Goal: Task Accomplishment & Management: Manage account settings

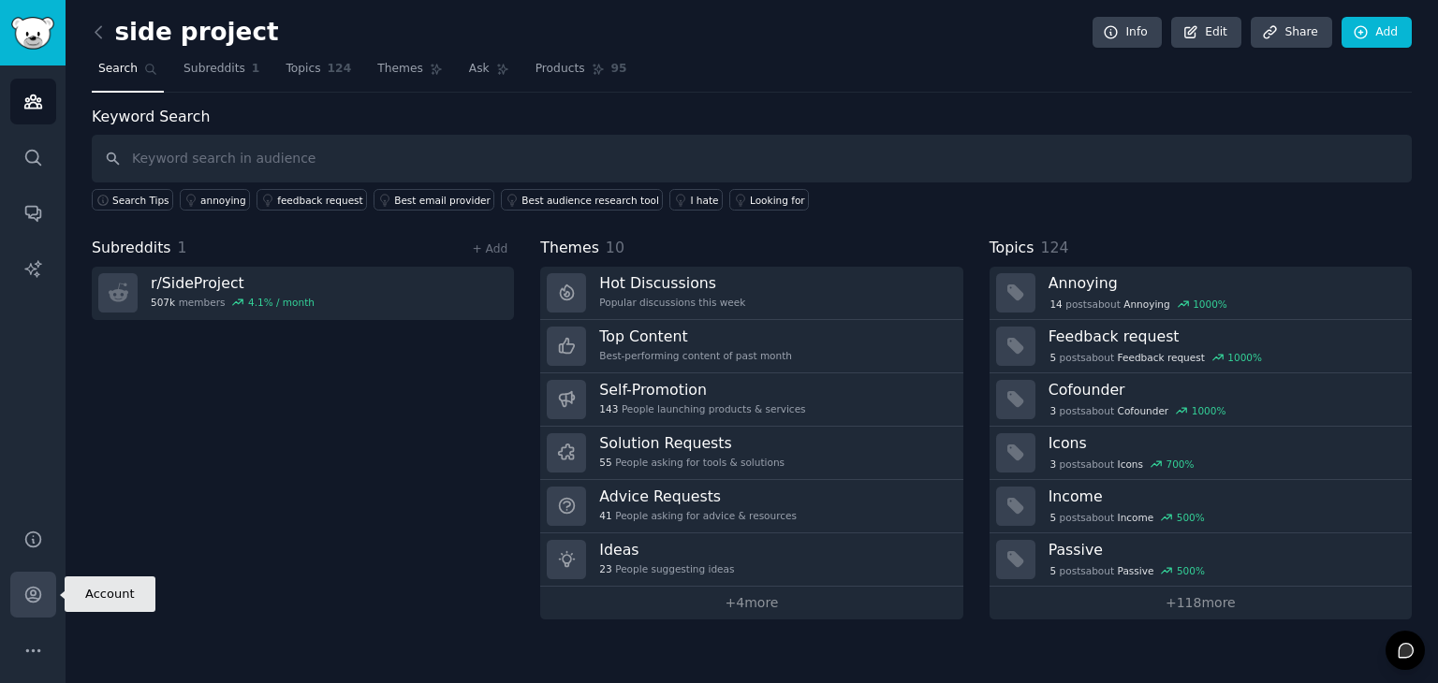
click at [43, 590] on link "Account" at bounding box center [33, 595] width 46 height 46
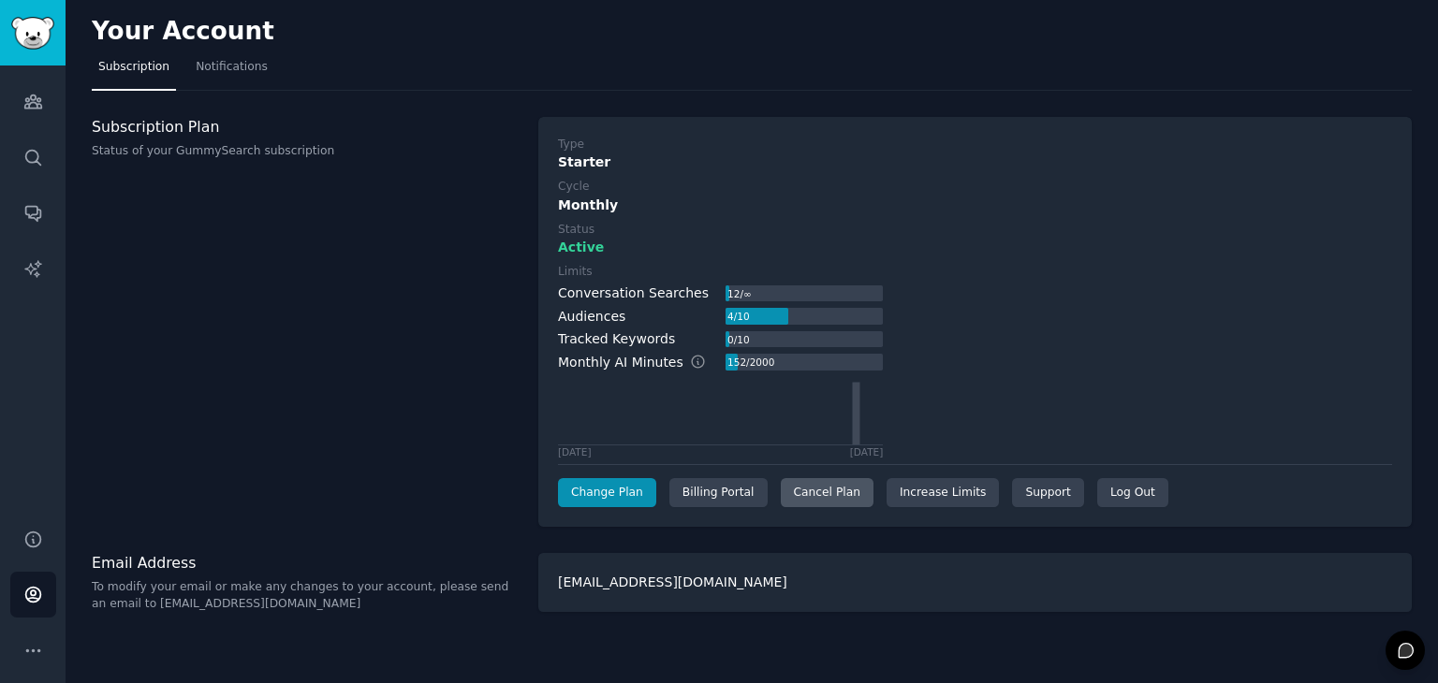
click at [800, 492] on div "Cancel Plan" at bounding box center [827, 493] width 93 height 30
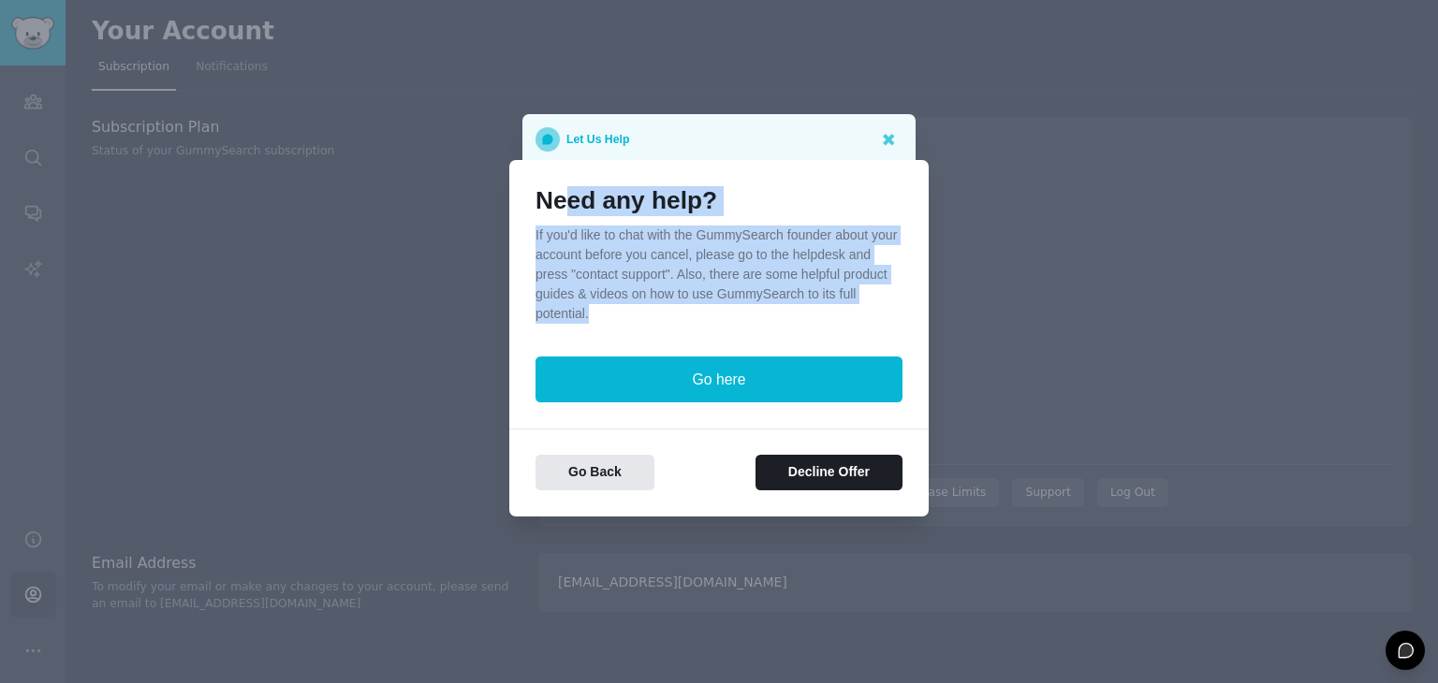
drag, startPoint x: 779, startPoint y: 322, endPoint x: 561, endPoint y: 214, distance: 243.2
click at [561, 214] on div "Need any help? If you'd like to chat with the GummySearch founder about your ac…" at bounding box center [718, 255] width 367 height 138
click at [653, 313] on p "If you'd like to chat with the GummySearch founder about your account before yo…" at bounding box center [718, 275] width 367 height 98
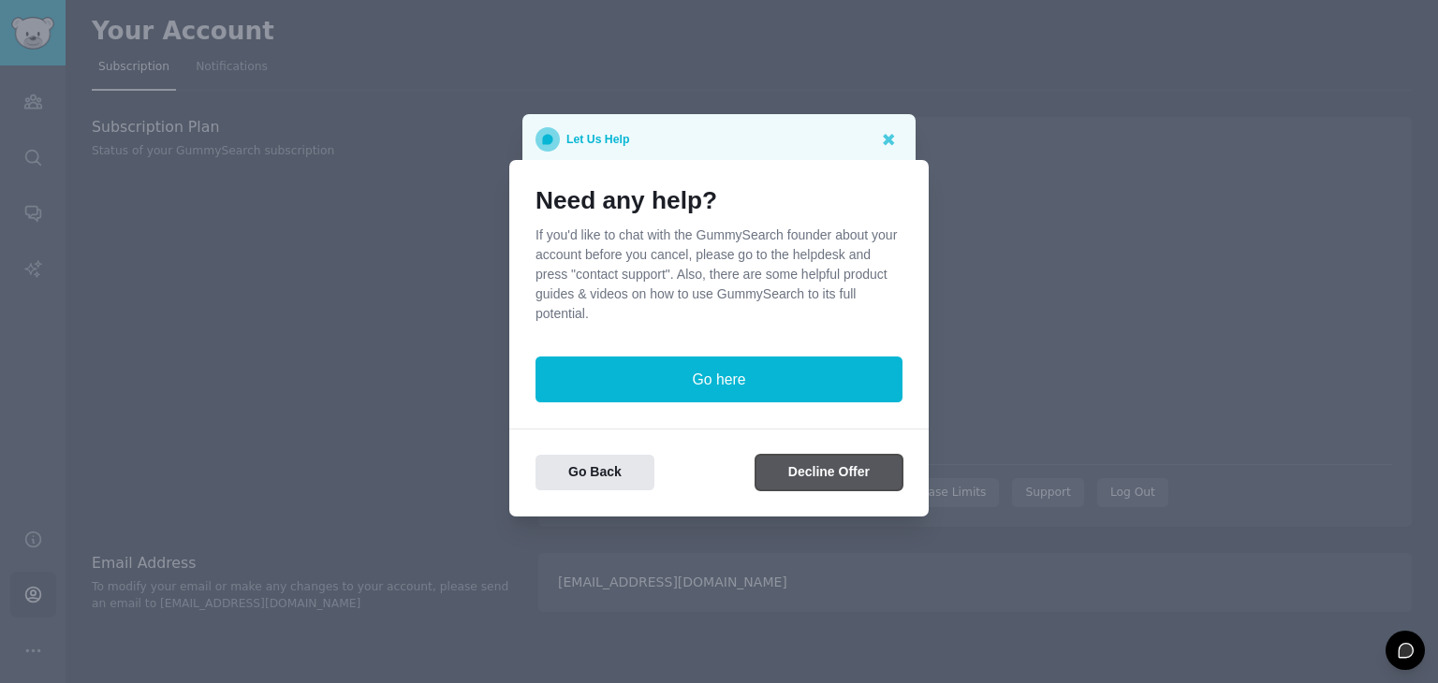
click at [807, 466] on button "Decline Offer" at bounding box center [828, 473] width 147 height 37
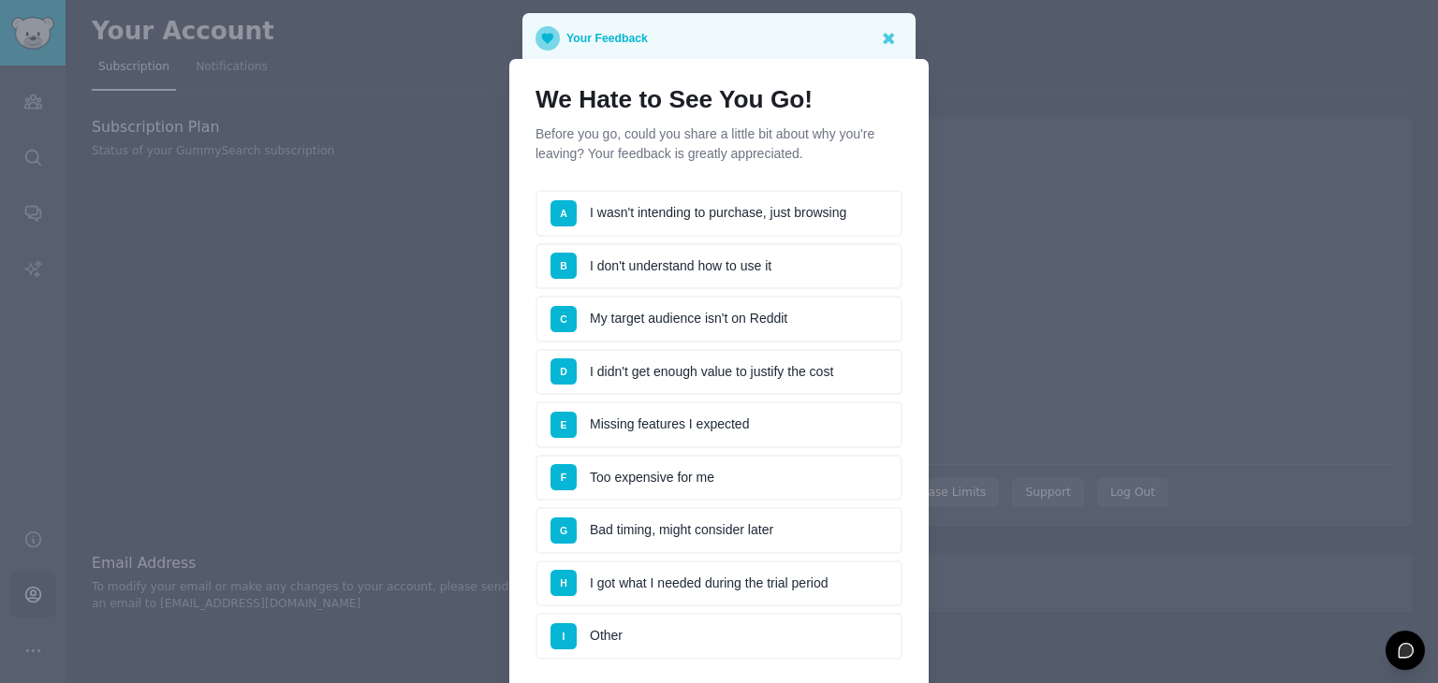
click at [713, 369] on li "D I didn't get enough value to justify the cost" at bounding box center [718, 372] width 367 height 47
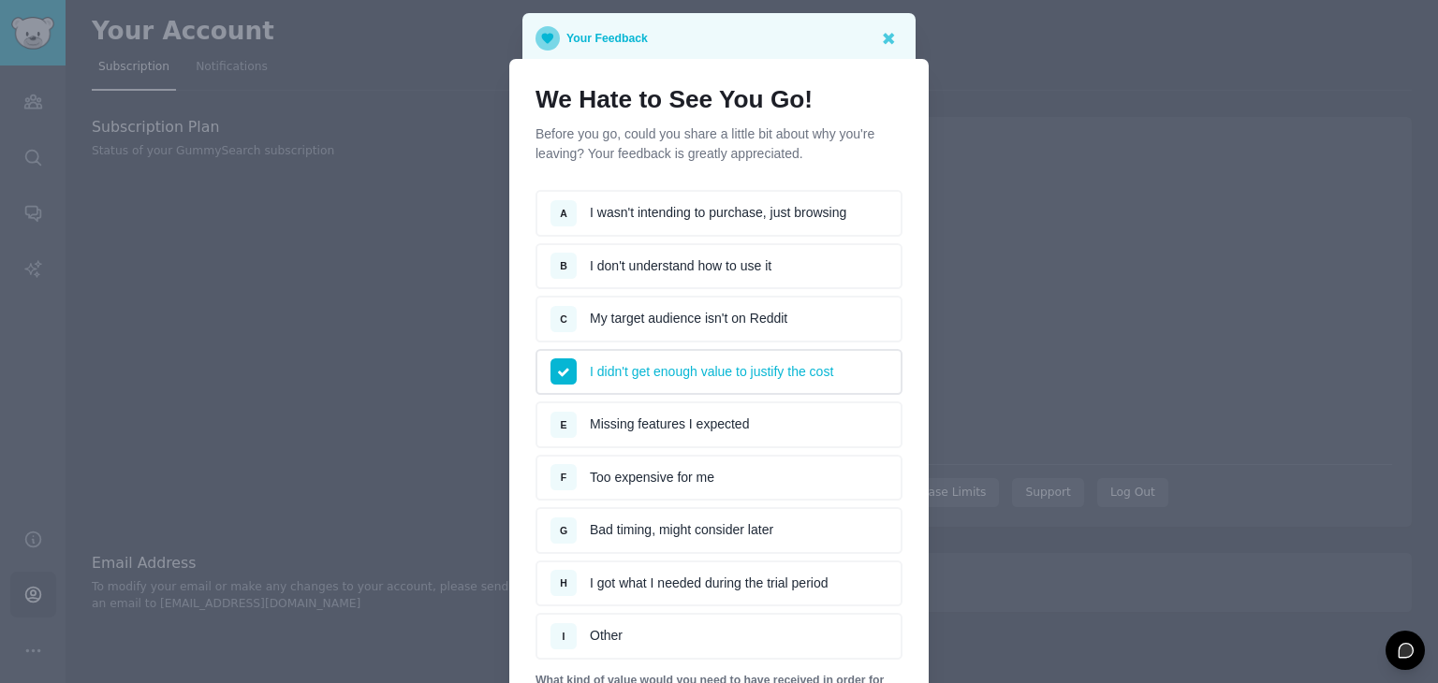
click at [696, 468] on li "F Too expensive for me" at bounding box center [718, 478] width 367 height 47
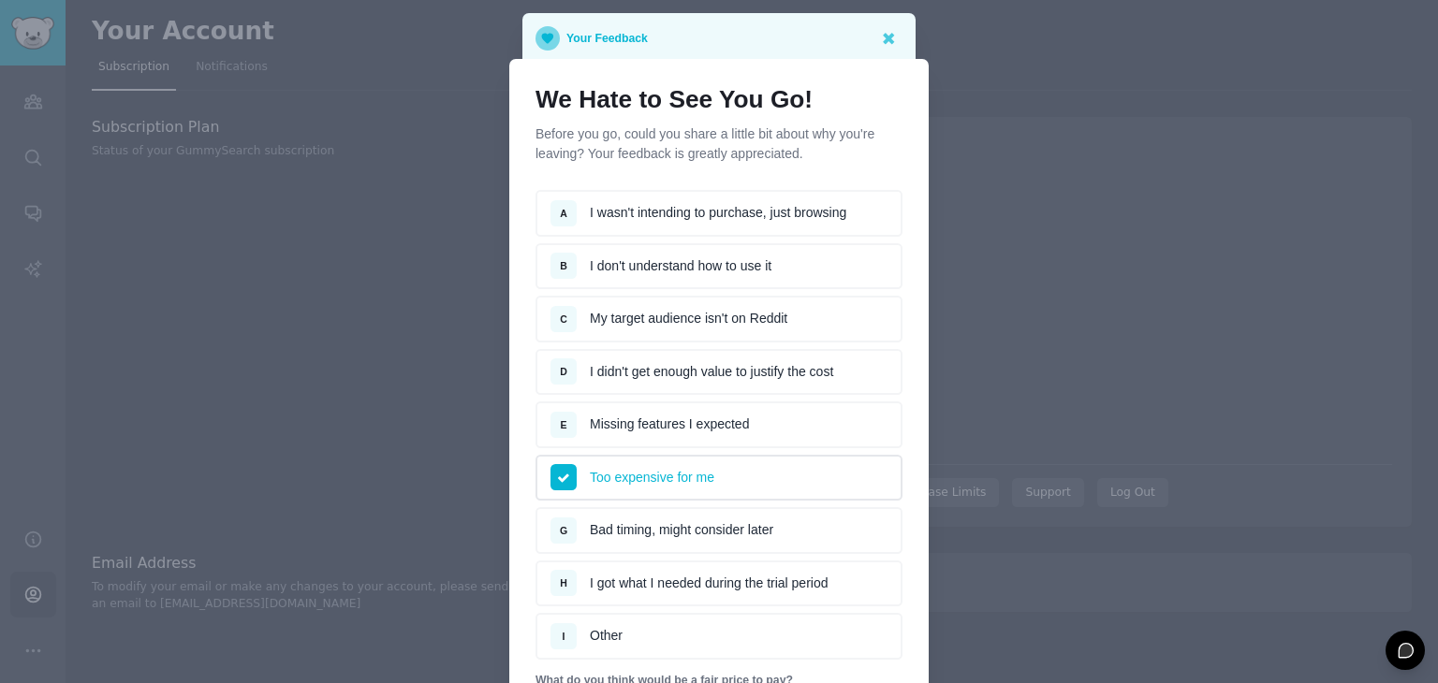
click at [841, 136] on p "Before you go, could you share a little bit about why you're leaving? Your feed…" at bounding box center [718, 144] width 367 height 39
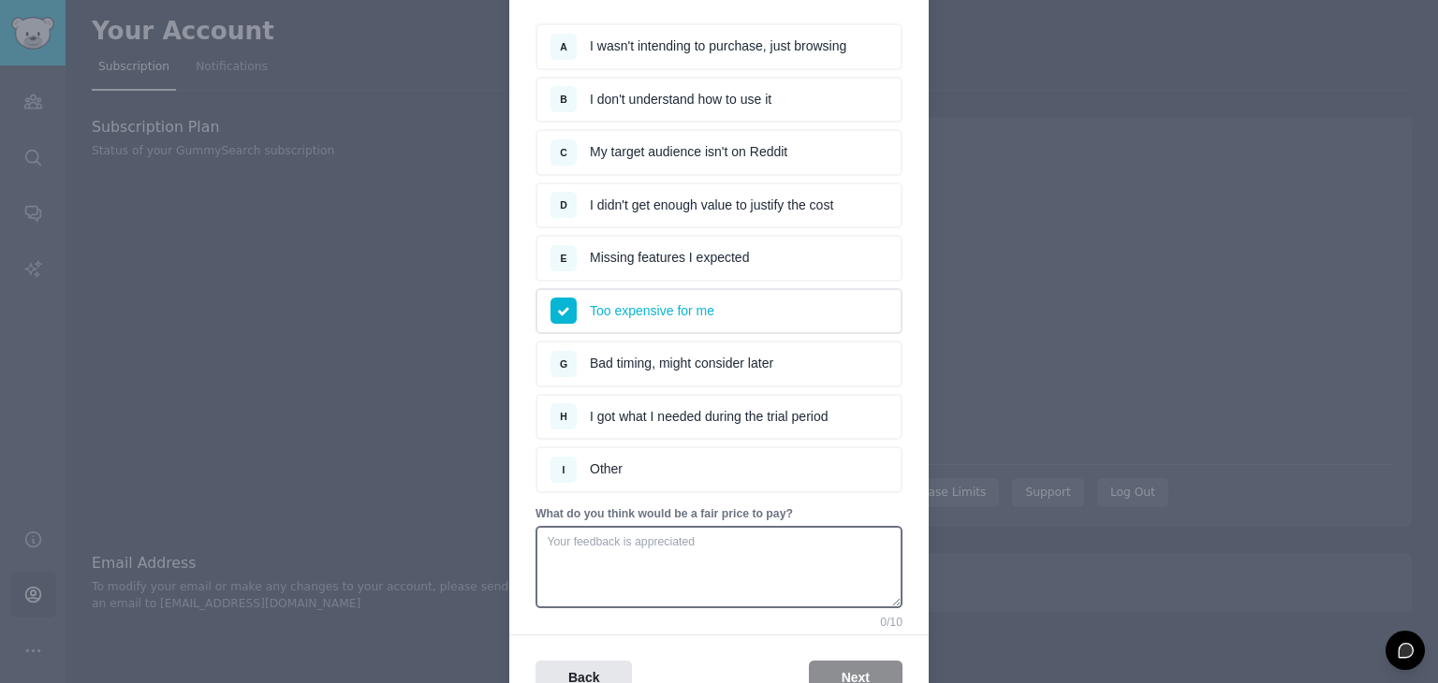
scroll to position [187, 0]
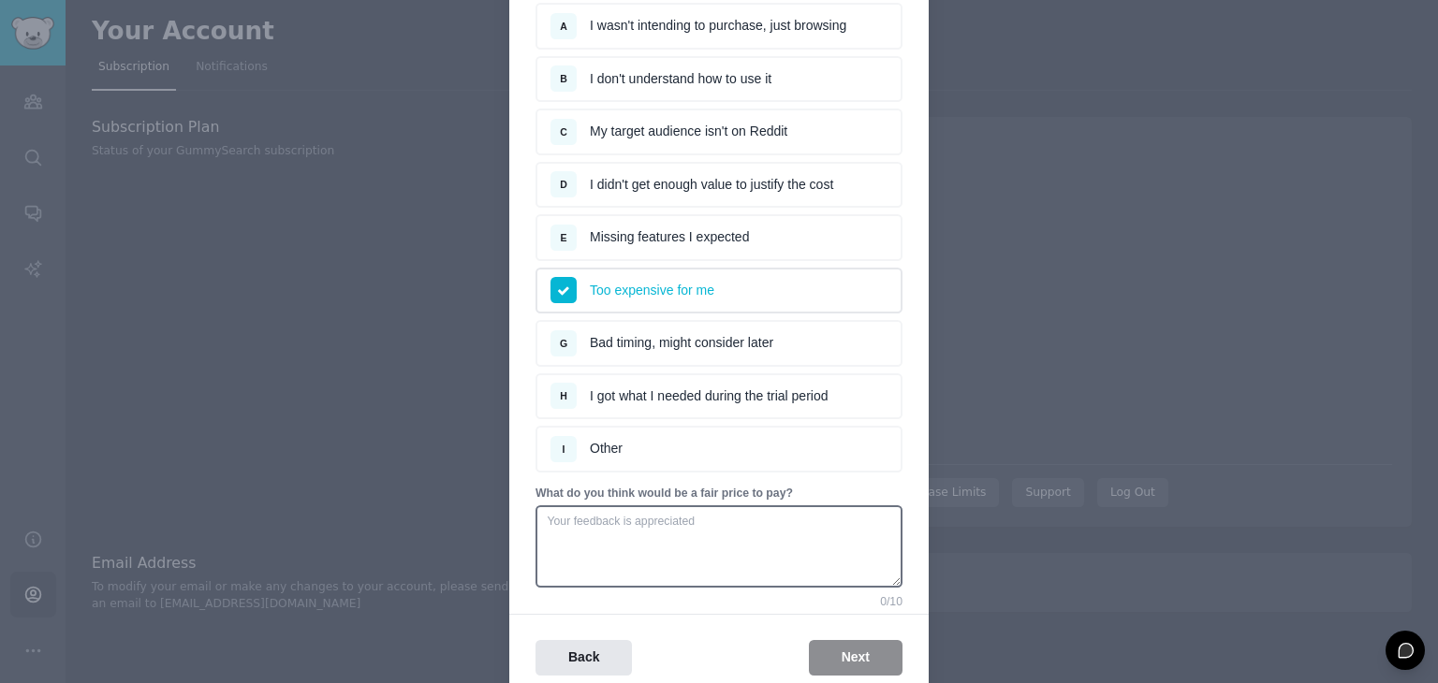
click at [844, 664] on div "Back Next" at bounding box center [718, 658] width 419 height 37
click at [808, 547] on textarea at bounding box center [718, 547] width 367 height 82
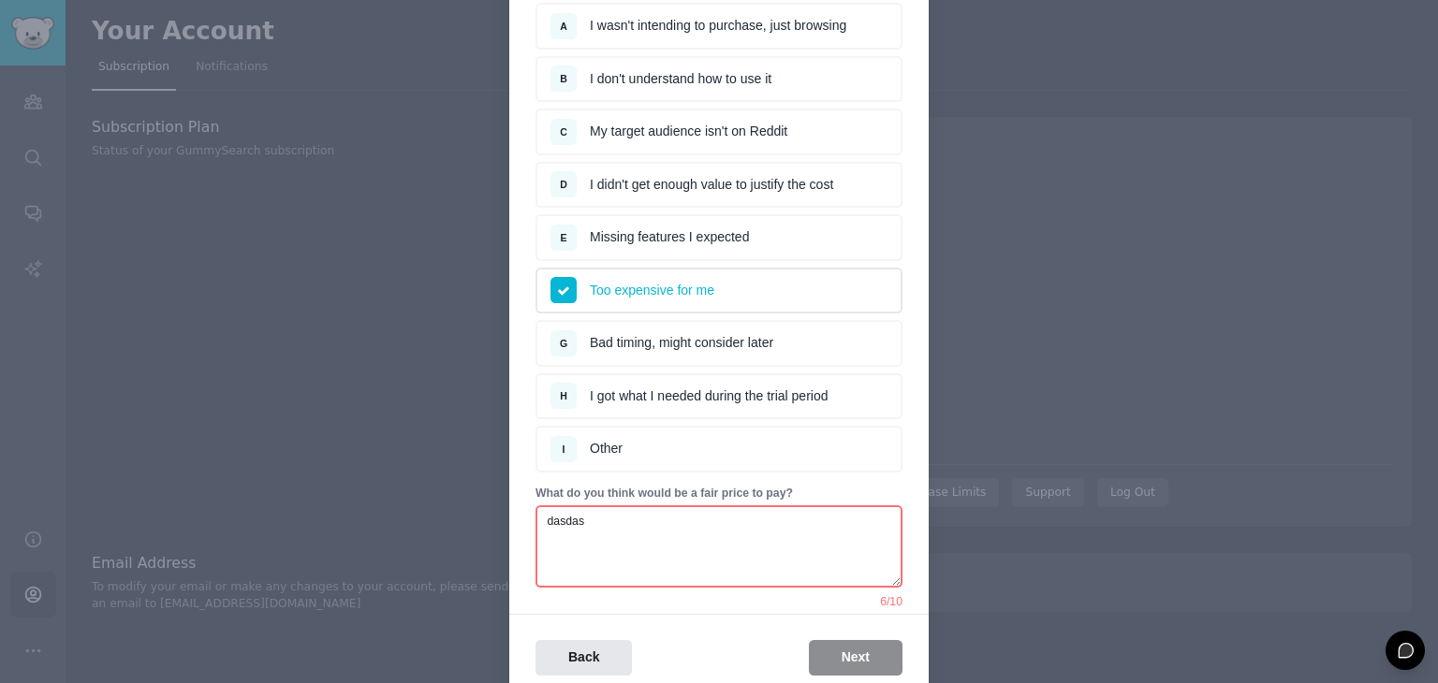
click at [758, 614] on div "Back Next" at bounding box center [718, 645] width 419 height 63
click at [828, 644] on div "Back Next" at bounding box center [718, 658] width 419 height 37
drag, startPoint x: 718, startPoint y: 540, endPoint x: 546, endPoint y: 515, distance: 174.1
click at [546, 515] on textarea "dasdas" at bounding box center [718, 547] width 367 height 82
click at [682, 614] on div "Back Next" at bounding box center [718, 645] width 419 height 63
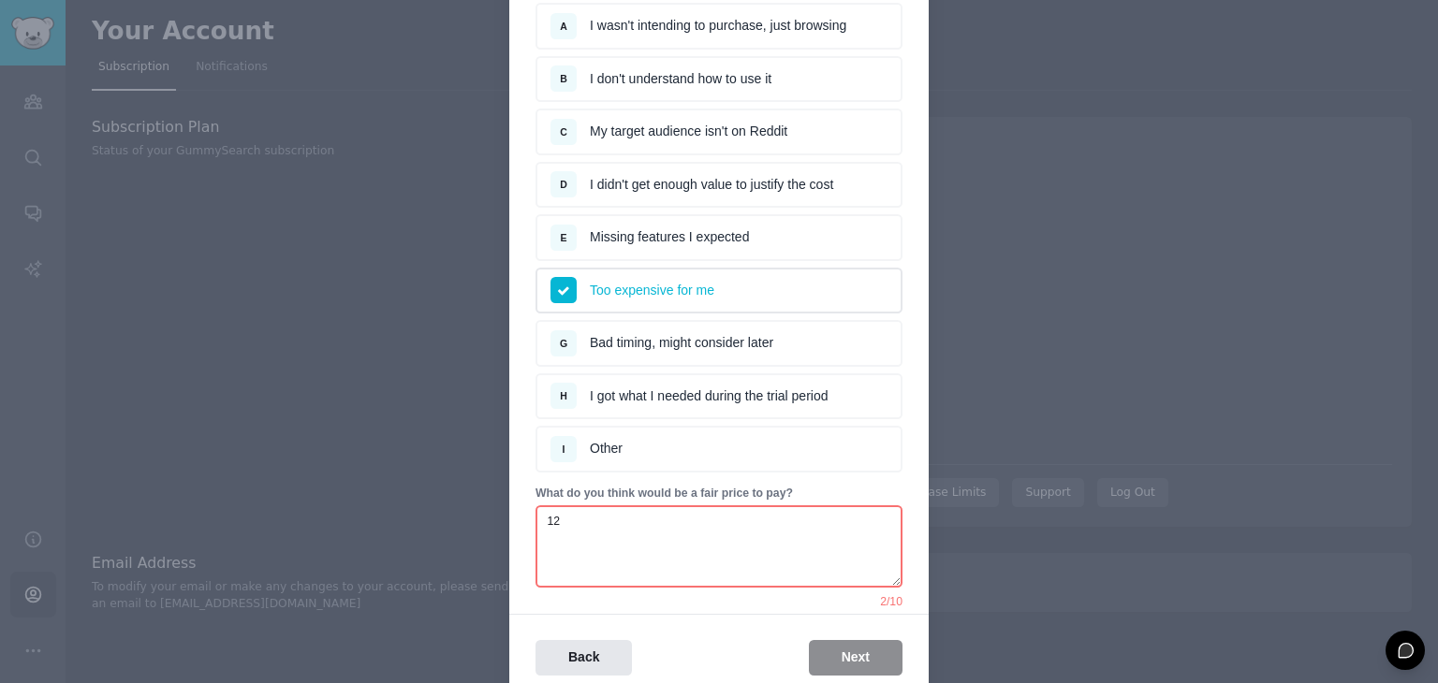
click at [678, 521] on textarea "12" at bounding box center [718, 547] width 367 height 82
click at [688, 605] on div "We Hate to See You Go! Before you go, could you share a little bit about why yo…" at bounding box center [718, 287] width 419 height 830
click at [821, 646] on div "Back Next" at bounding box center [718, 658] width 419 height 37
click at [844, 640] on div "Back Next" at bounding box center [718, 658] width 419 height 37
click at [748, 650] on div "Back Next" at bounding box center [718, 658] width 419 height 37
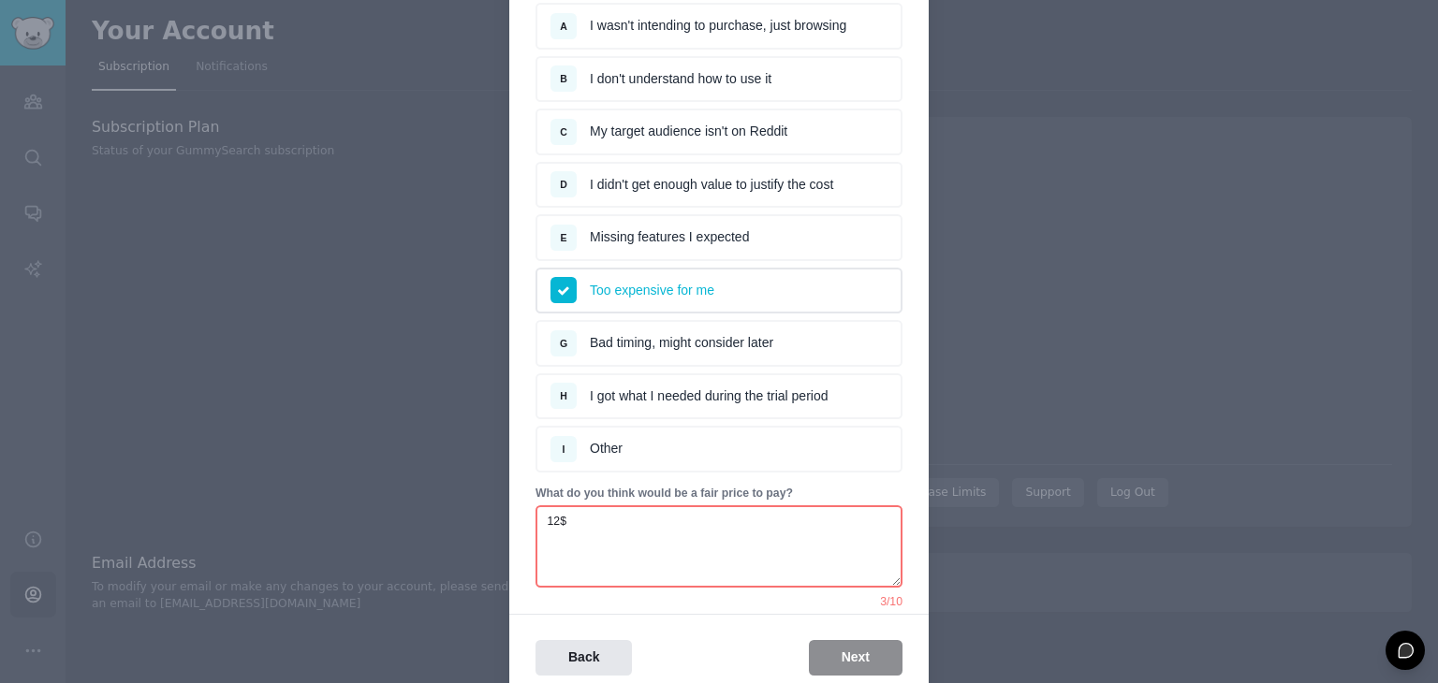
click at [843, 641] on div "Back Next" at bounding box center [718, 658] width 419 height 37
click at [720, 658] on div "Back Next" at bounding box center [718, 658] width 419 height 37
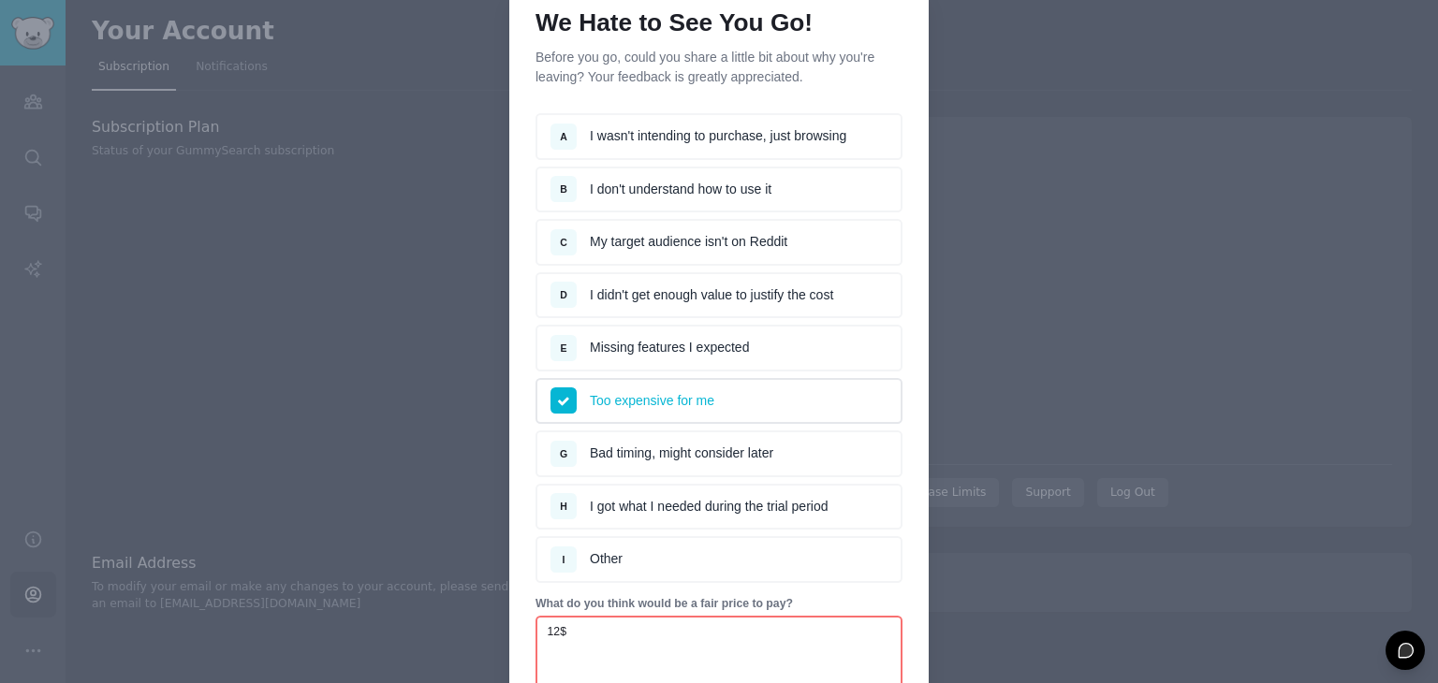
scroll to position [0, 0]
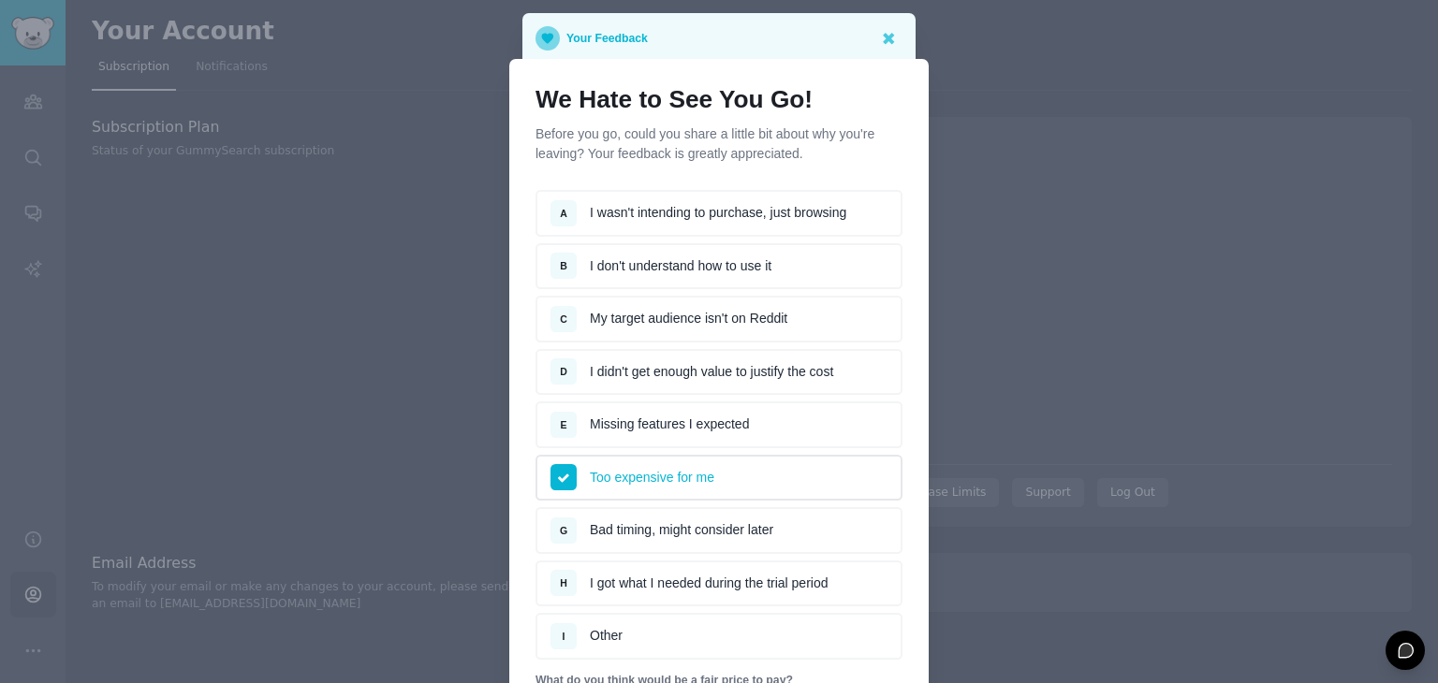
click at [742, 143] on p "Before you go, could you share a little bit about why you're leaving? Your feed…" at bounding box center [718, 144] width 367 height 39
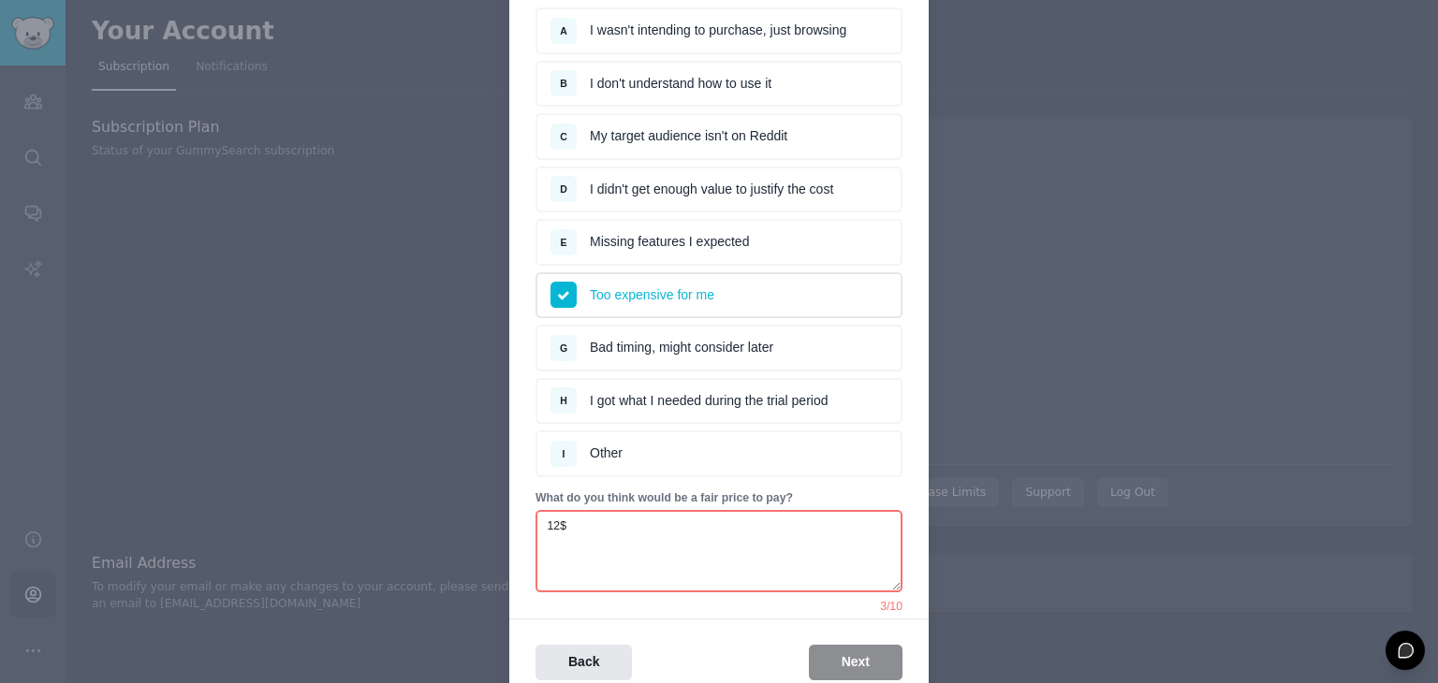
scroll to position [187, 0]
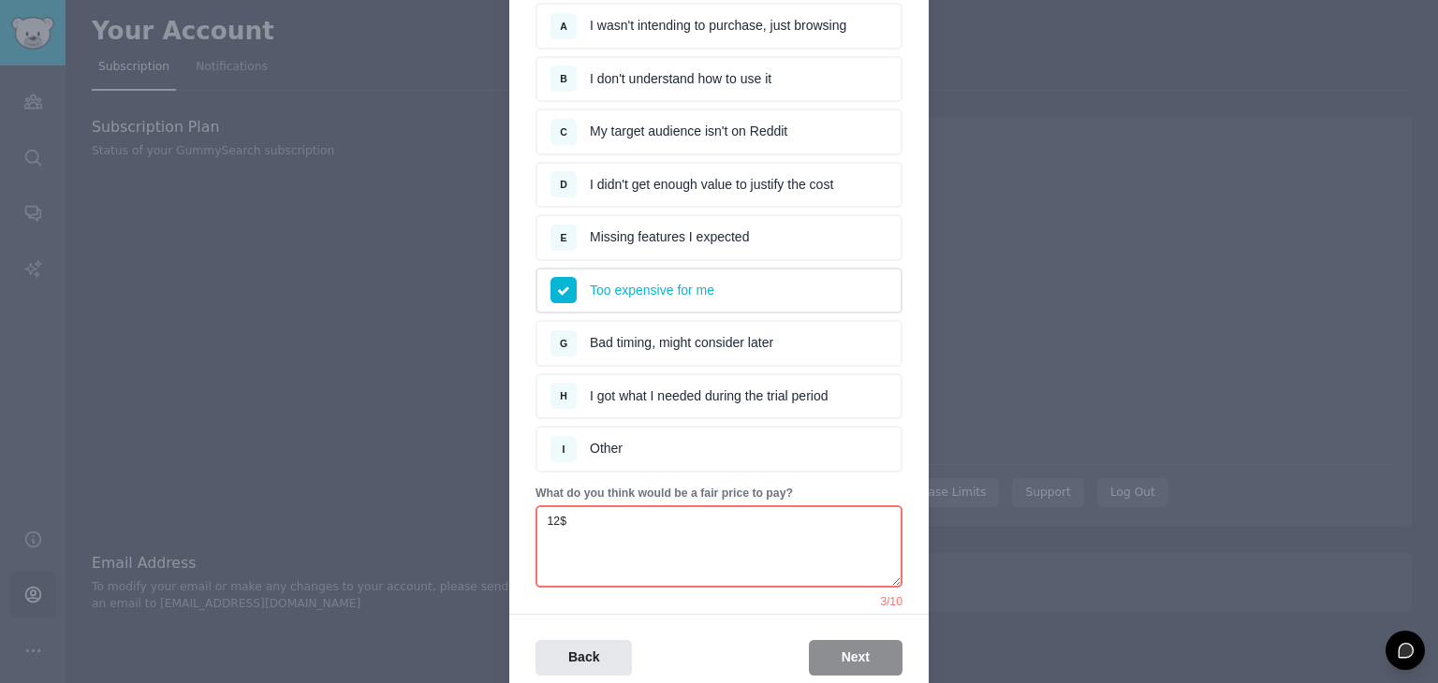
click at [755, 533] on textarea "12$" at bounding box center [718, 547] width 367 height 82
click at [738, 621] on div "Back Next" at bounding box center [718, 645] width 419 height 63
click at [863, 644] on div "Back Next" at bounding box center [718, 658] width 419 height 37
click at [733, 551] on textarea "12$" at bounding box center [718, 547] width 367 height 82
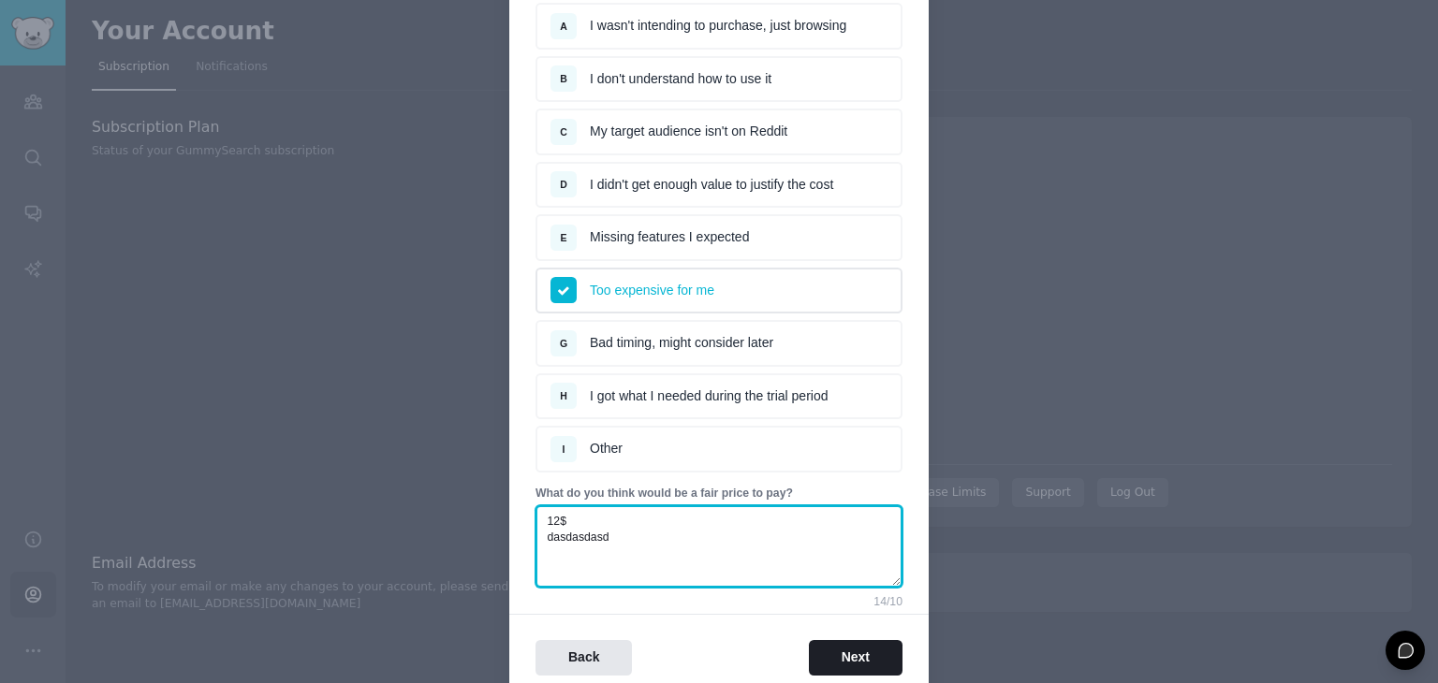
drag, startPoint x: 528, startPoint y: 506, endPoint x: 478, endPoint y: 504, distance: 49.7
click at [478, 504] on div "Your Feedback We Hate to See You Go! Before you go, could you share a little bi…" at bounding box center [719, 290] width 1438 height 955
type textarea "dasdasdasd"
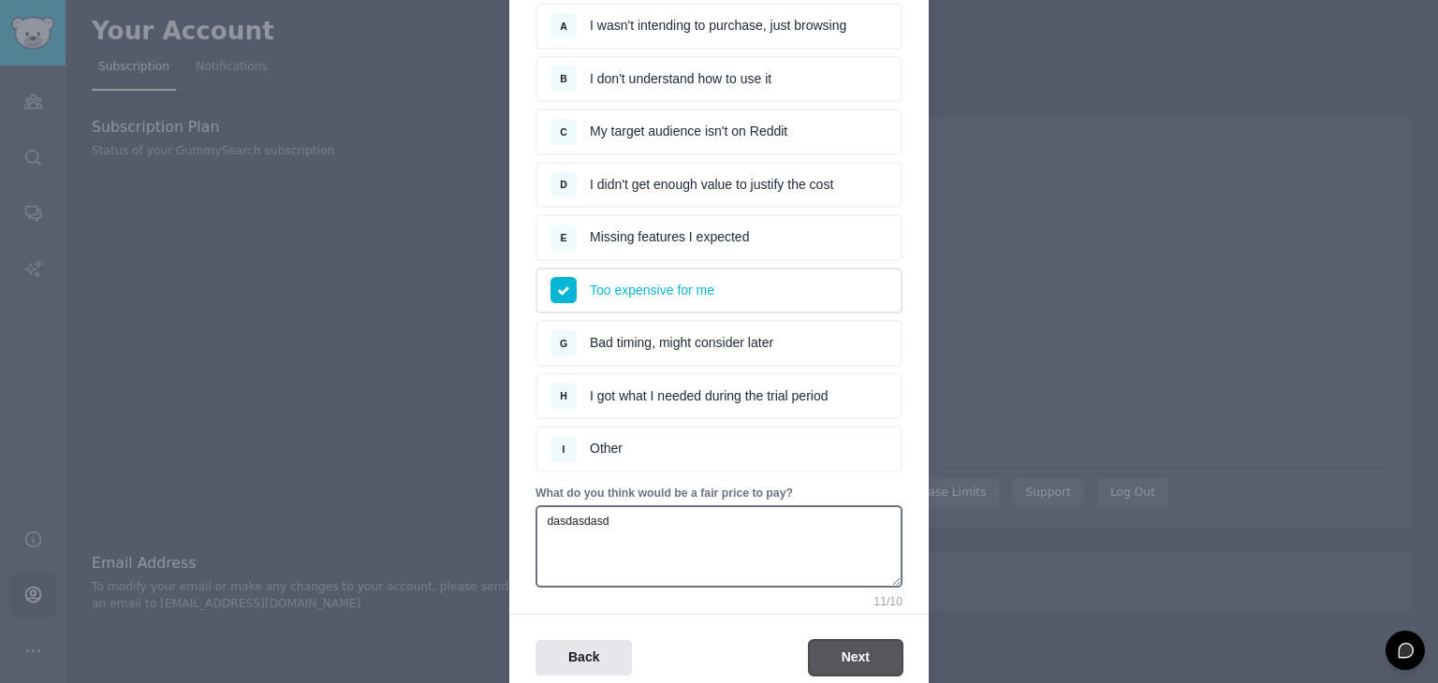
click at [845, 656] on button "Next" at bounding box center [856, 658] width 94 height 37
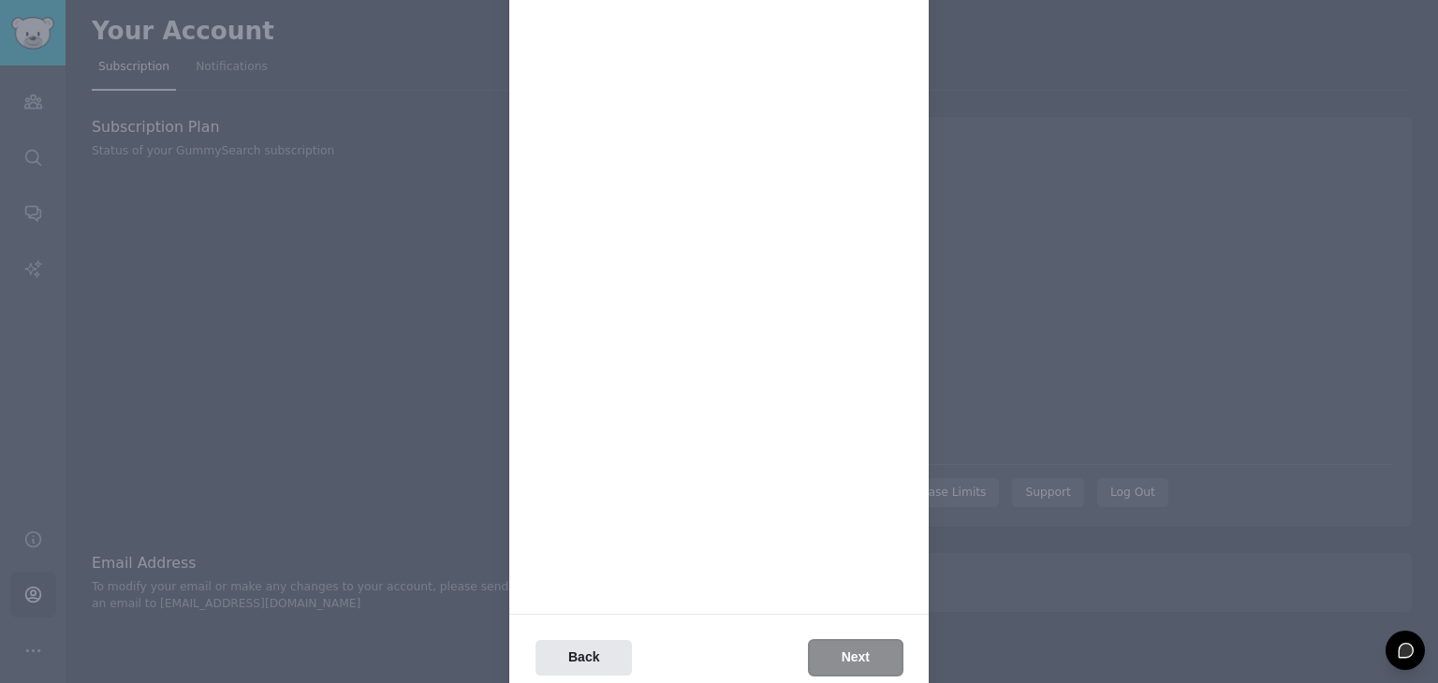
scroll to position [0, 0]
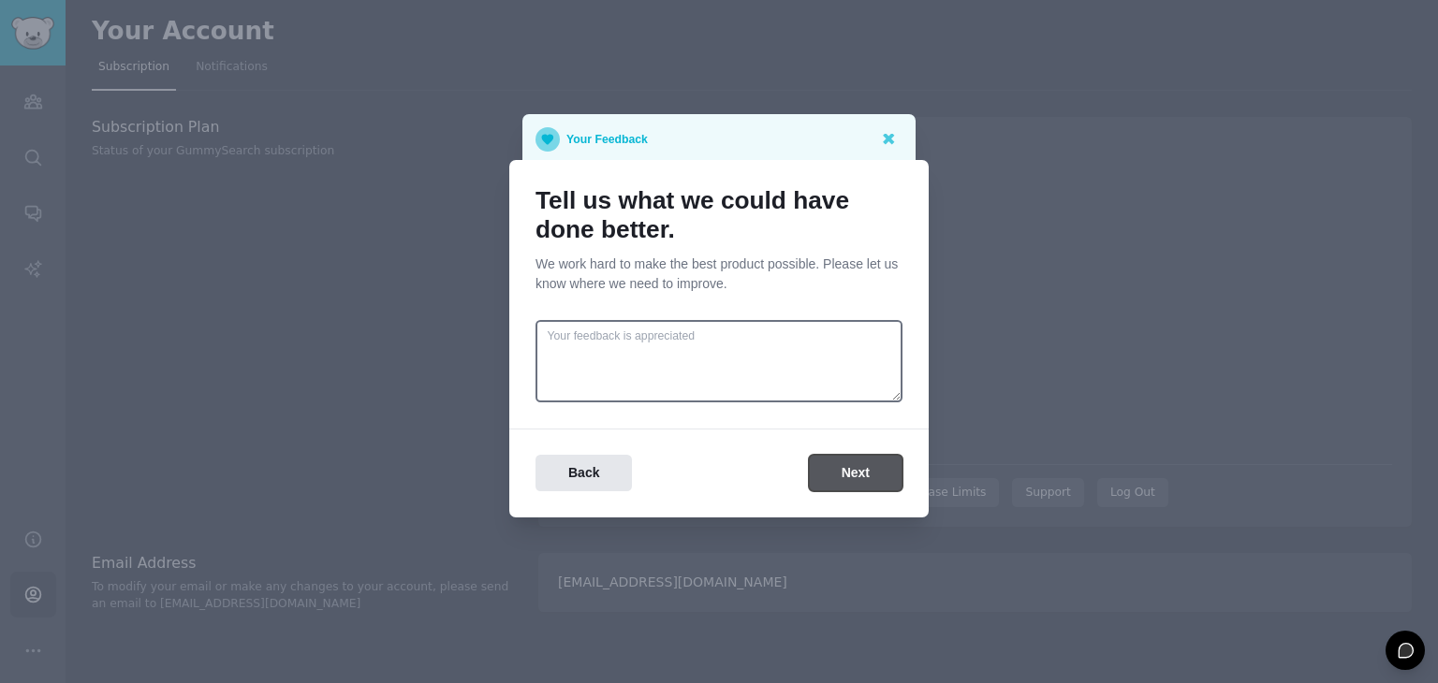
click at [865, 470] on button "Next" at bounding box center [856, 473] width 94 height 37
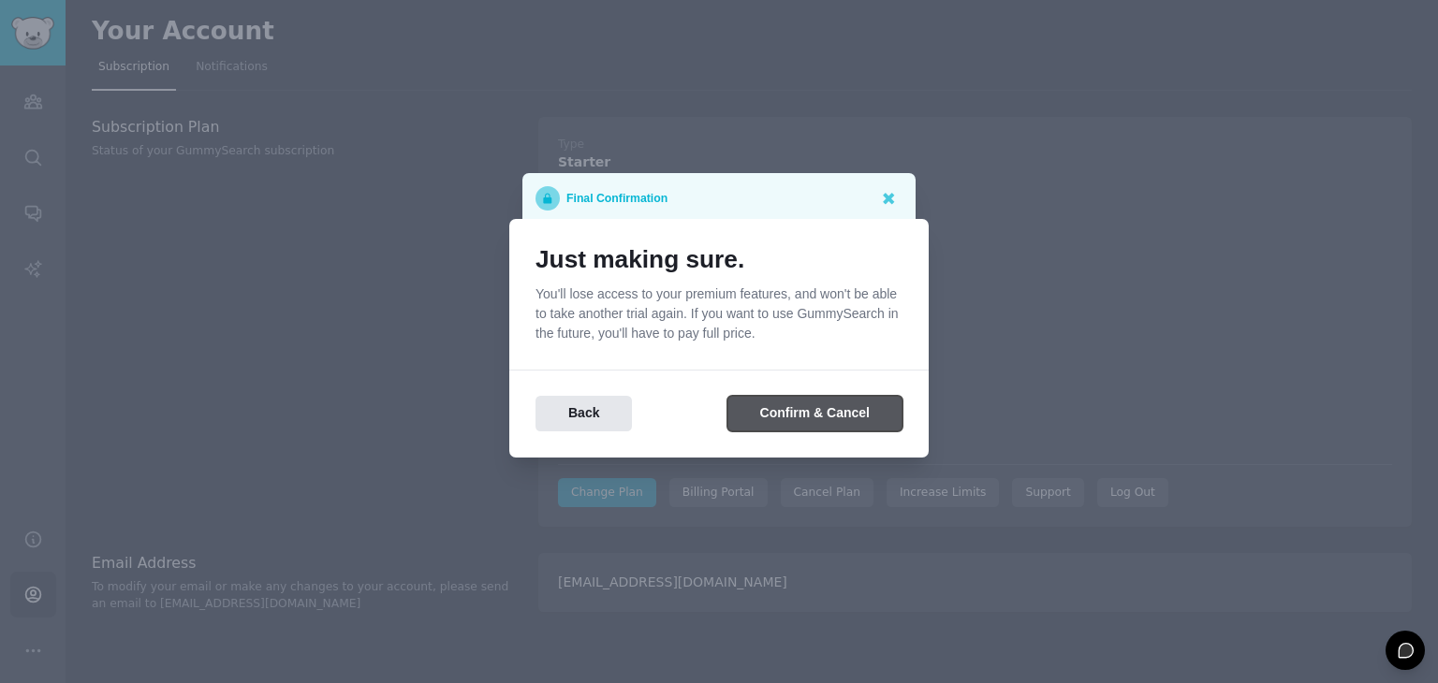
click at [820, 401] on button "Confirm & Cancel" at bounding box center [814, 414] width 175 height 37
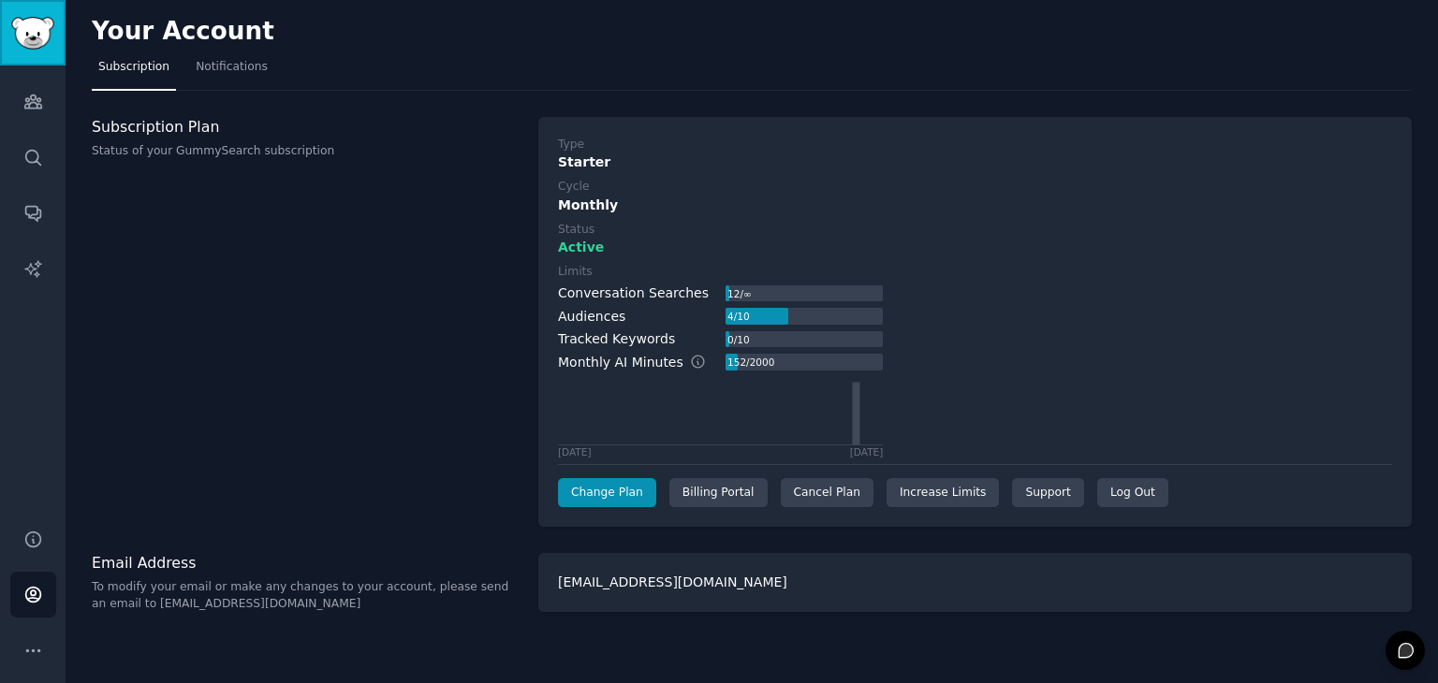
click at [39, 34] on img "Sidebar" at bounding box center [32, 33] width 43 height 33
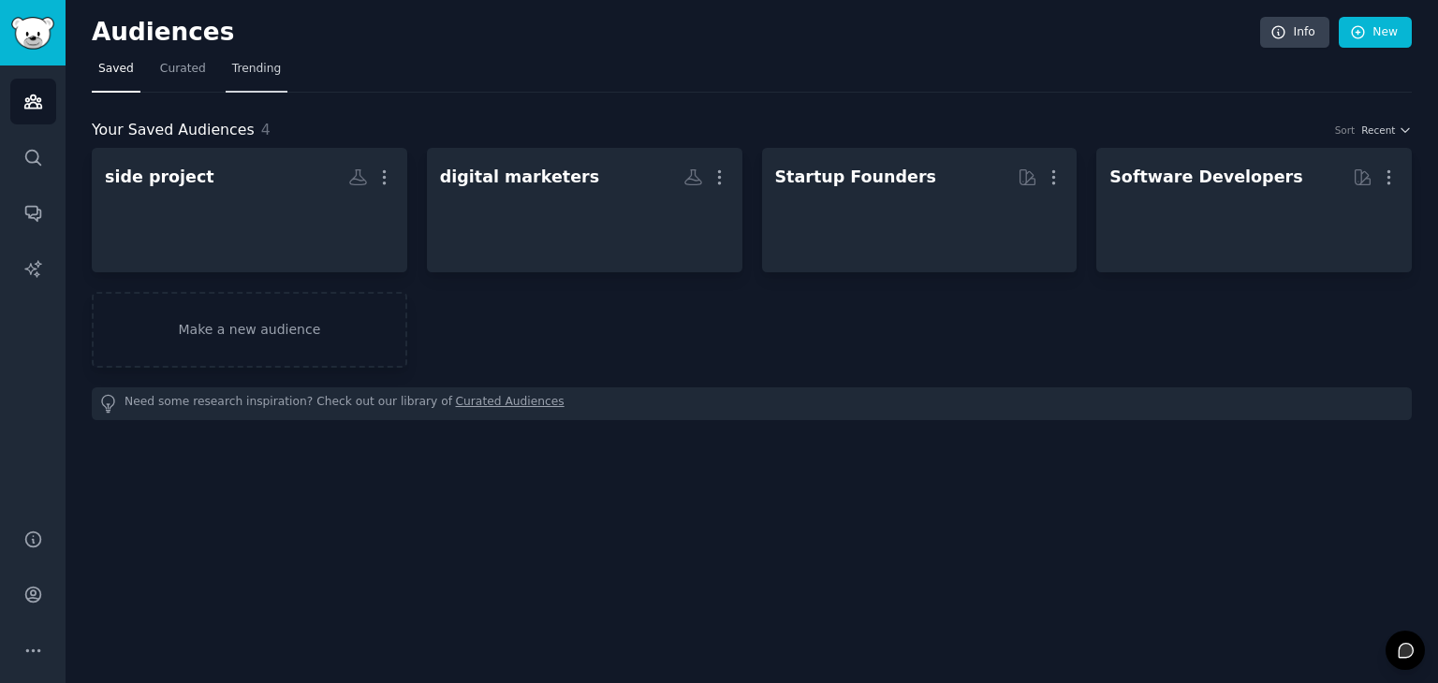
click at [235, 68] on span "Trending" at bounding box center [256, 69] width 49 height 17
